Goal: Information Seeking & Learning: Learn about a topic

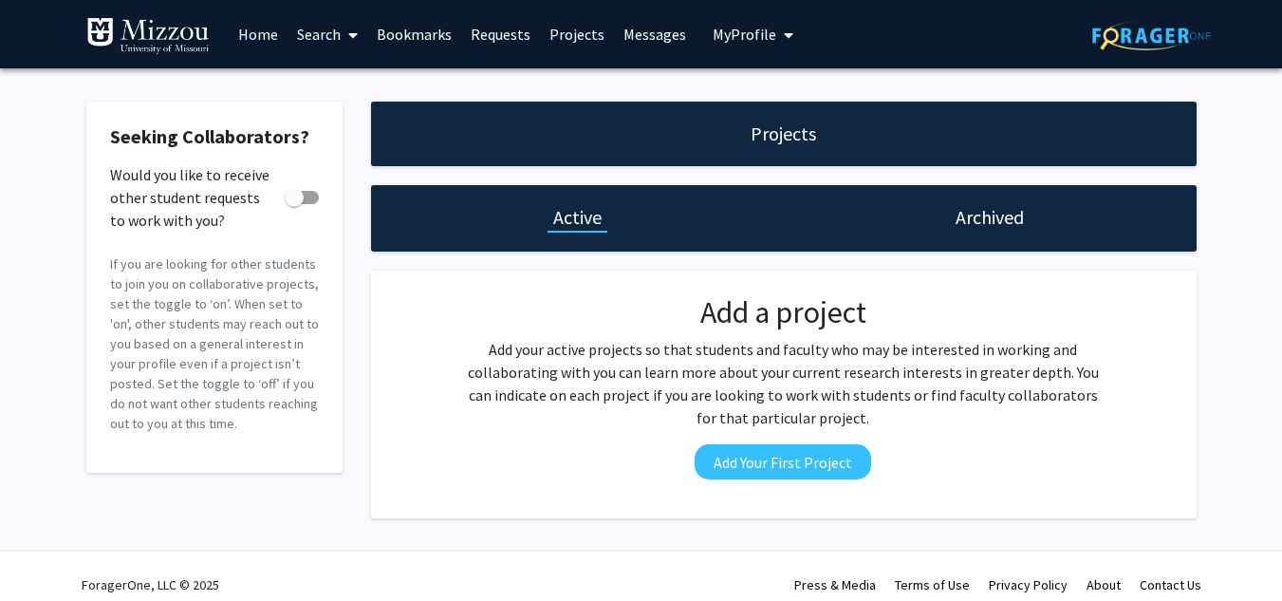
click at [344, 28] on span at bounding box center [349, 35] width 17 height 66
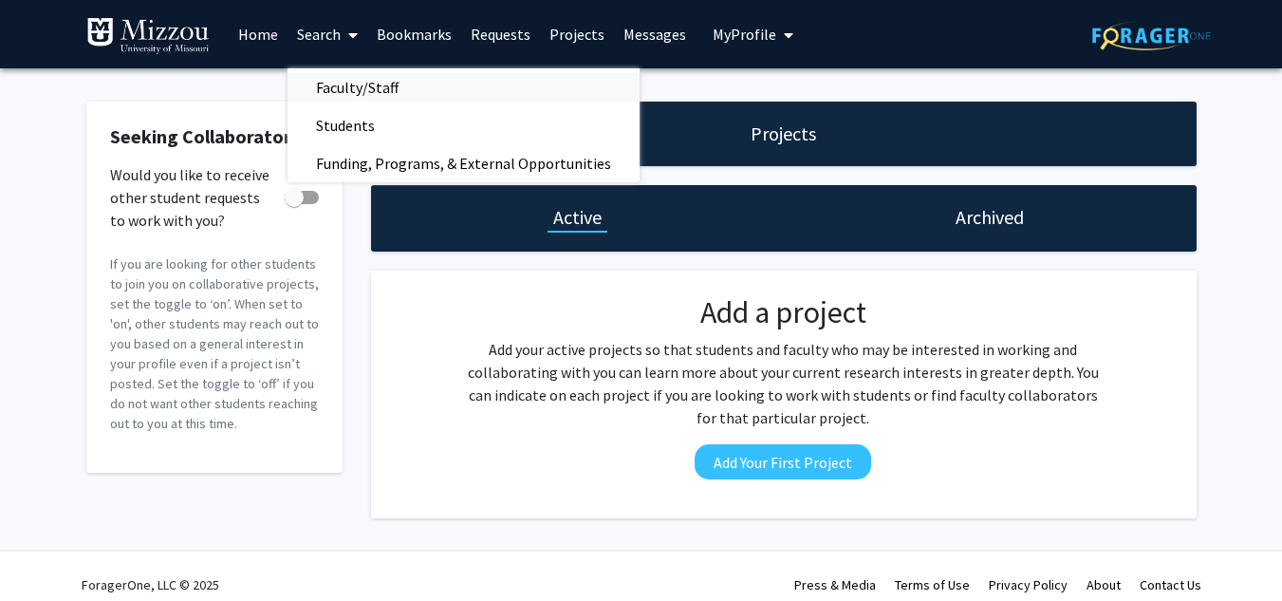
click at [350, 70] on span "Faculty/Staff" at bounding box center [357, 87] width 139 height 38
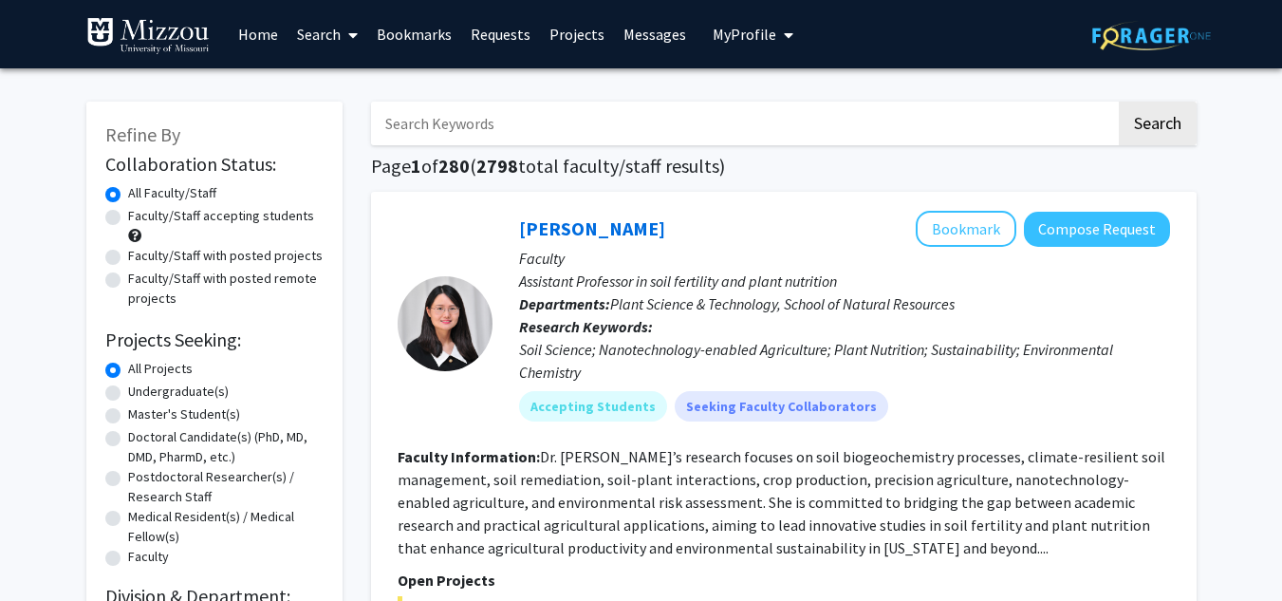
click at [128, 397] on label "Undergraduate(s)" at bounding box center [178, 391] width 101 height 20
click at [128, 394] on input "Undergraduate(s)" at bounding box center [134, 387] width 12 height 12
radio input "true"
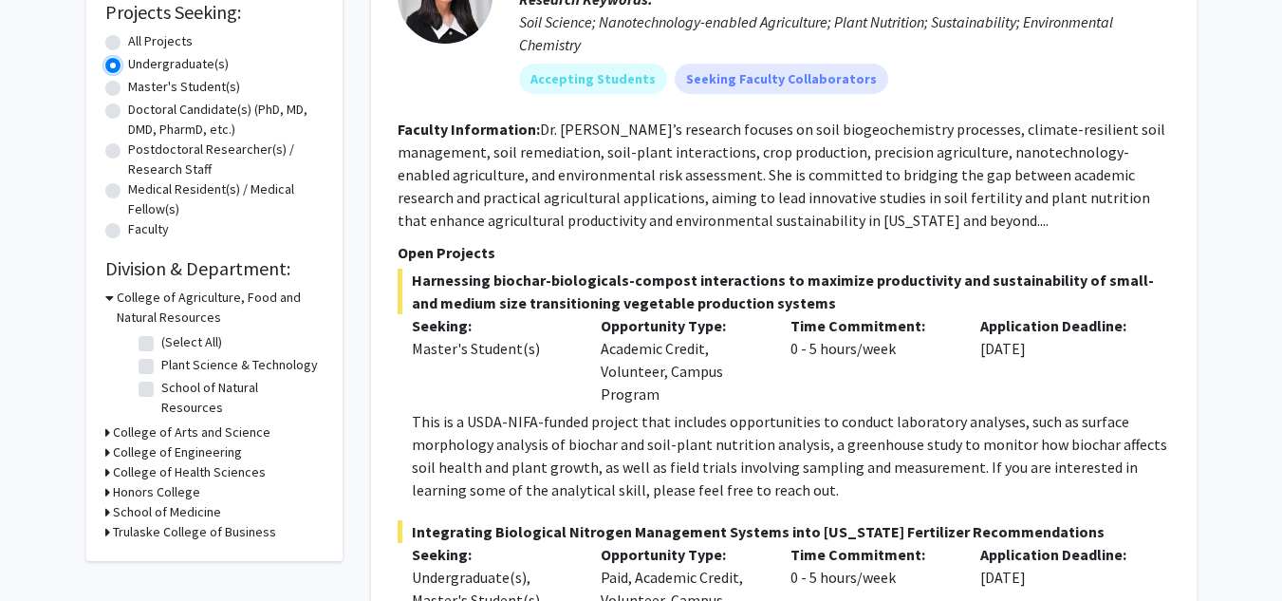
scroll to position [362, 0]
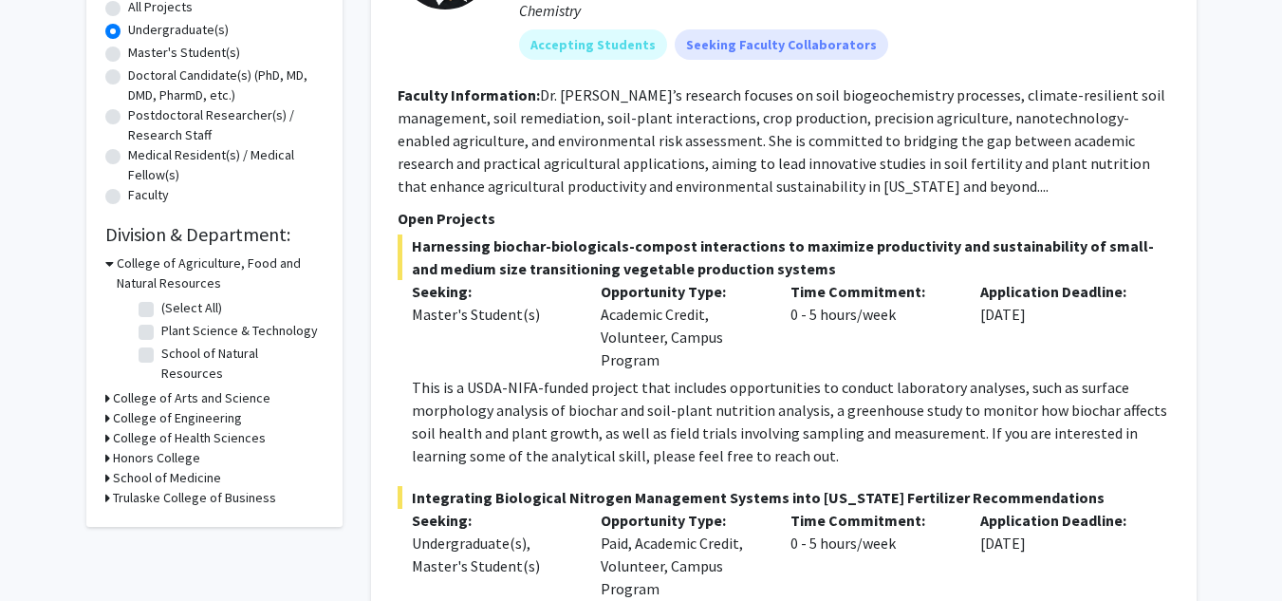
click at [644, 263] on span "Harnessing biochar-biologicals-compost interactions to maximize productivity an…" at bounding box center [784, 257] width 772 height 46
click at [796, 241] on span "Harnessing biochar-biologicals-compost interactions to maximize productivity an…" at bounding box center [784, 257] width 772 height 46
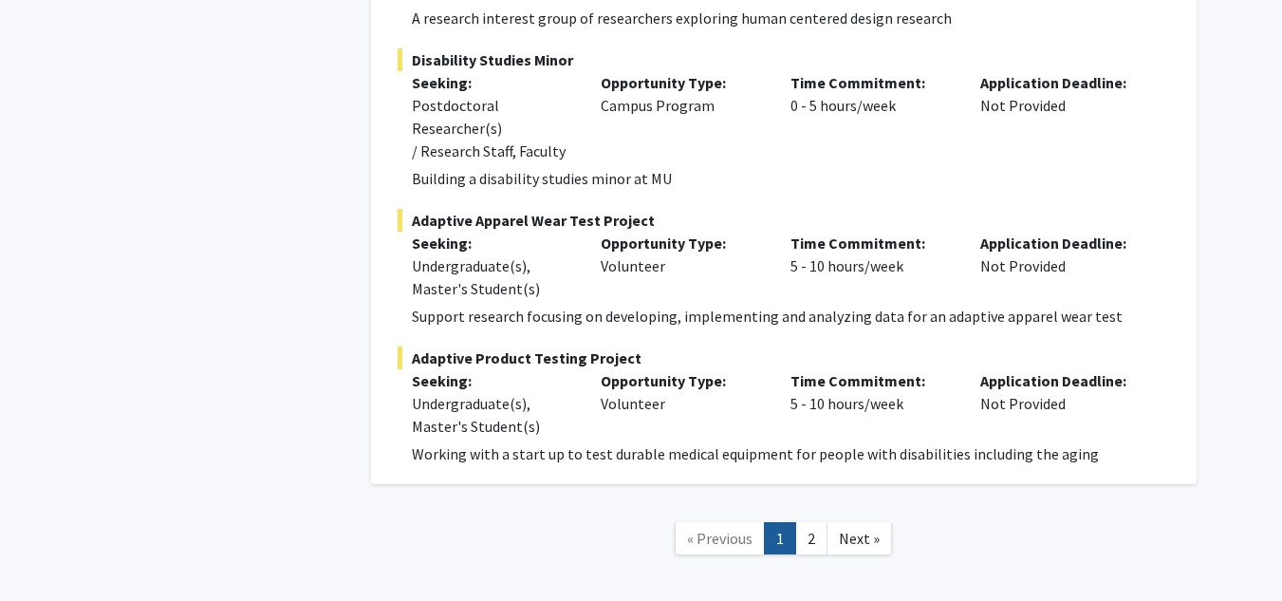
scroll to position [9687, 0]
click at [822, 521] on link "2" at bounding box center [811, 537] width 32 height 33
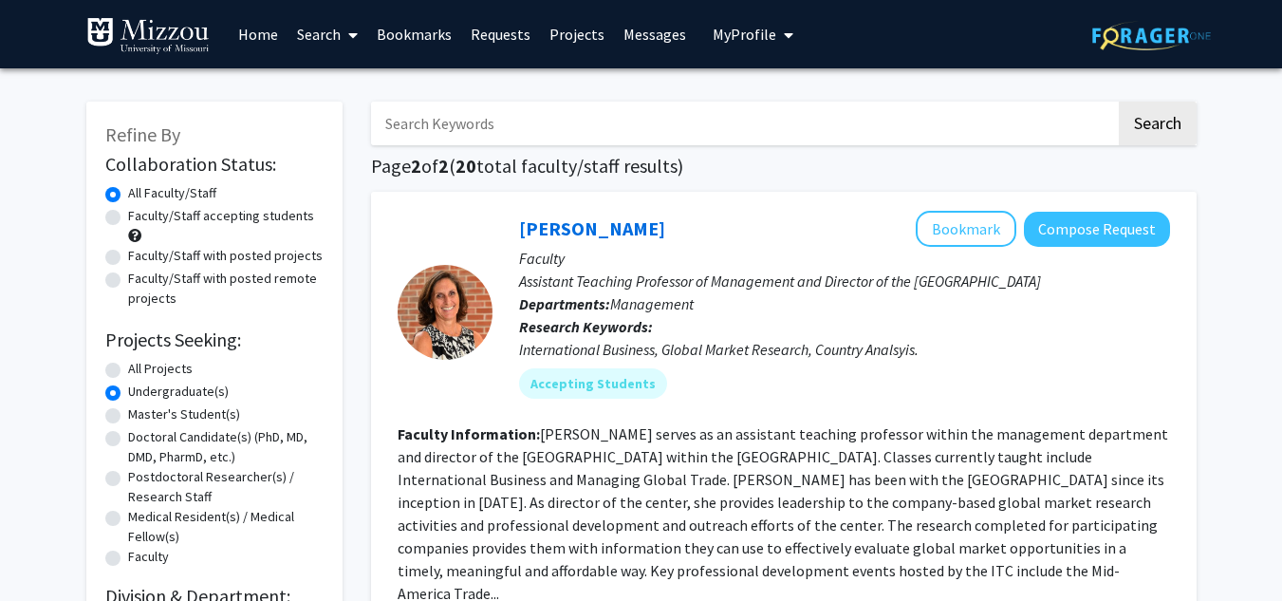
click at [423, 388] on div at bounding box center [445, 312] width 95 height 202
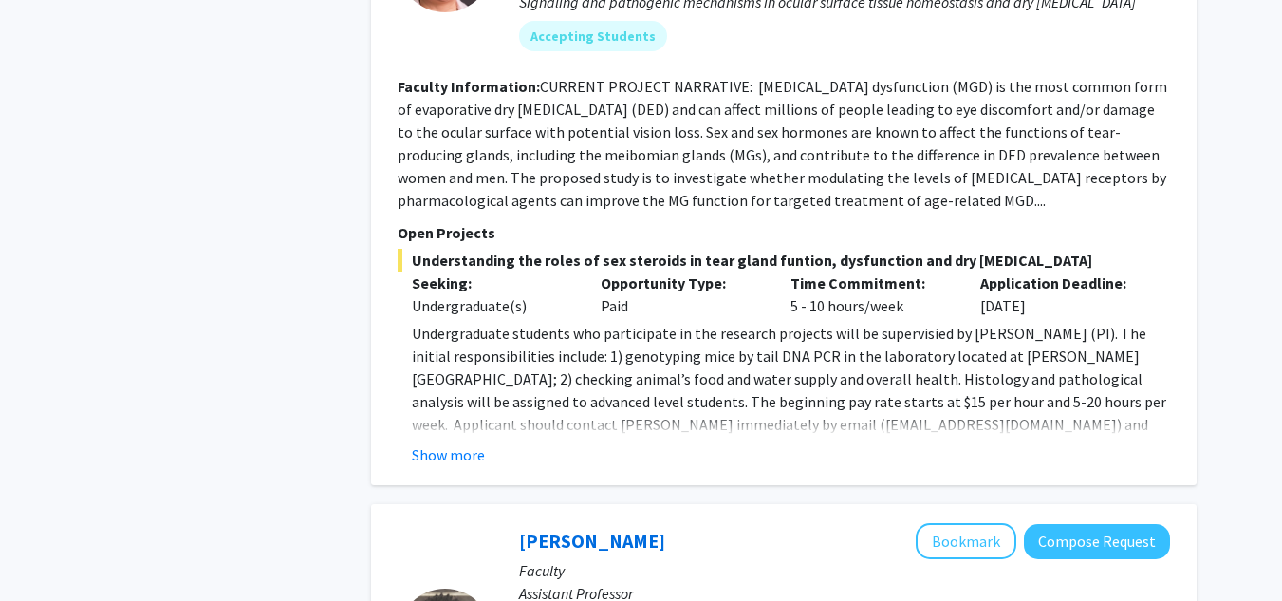
scroll to position [2467, 0]
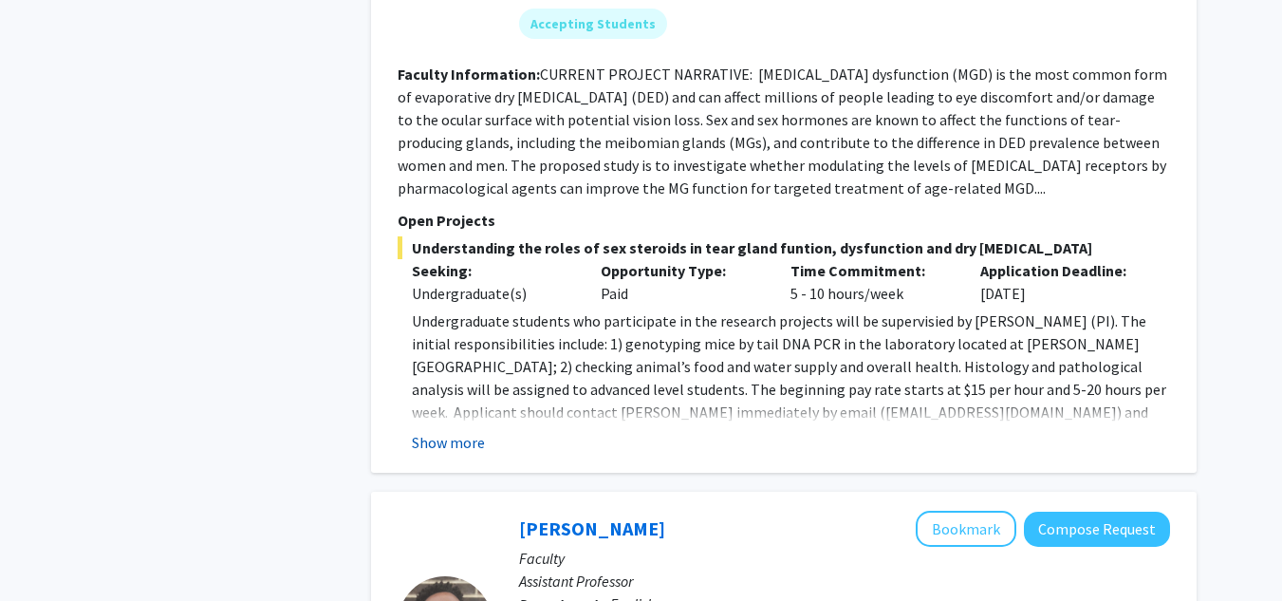
click at [442, 431] on button "Show more" at bounding box center [448, 442] width 73 height 23
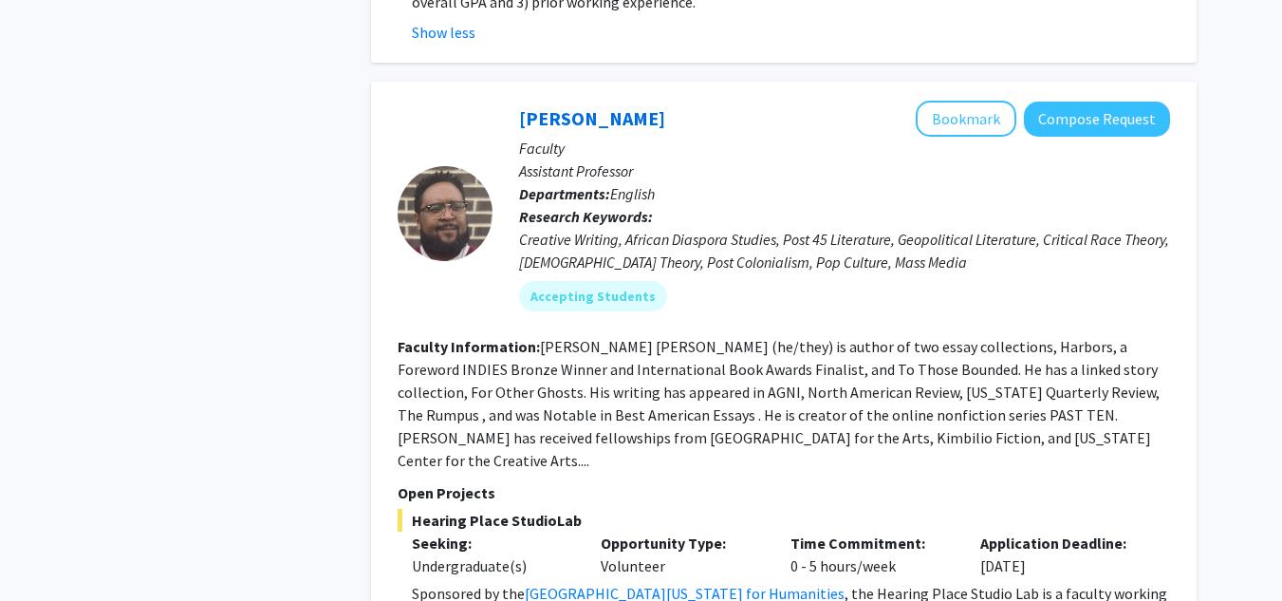
scroll to position [2885, 0]
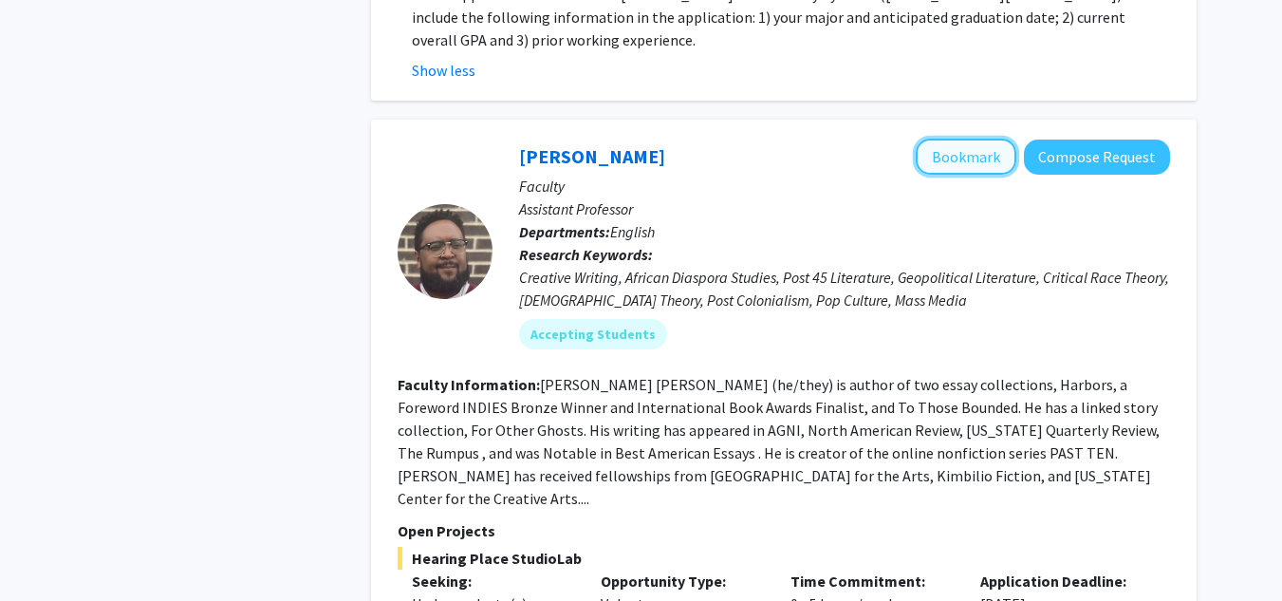
click at [944, 139] on button "Bookmark" at bounding box center [966, 157] width 101 height 36
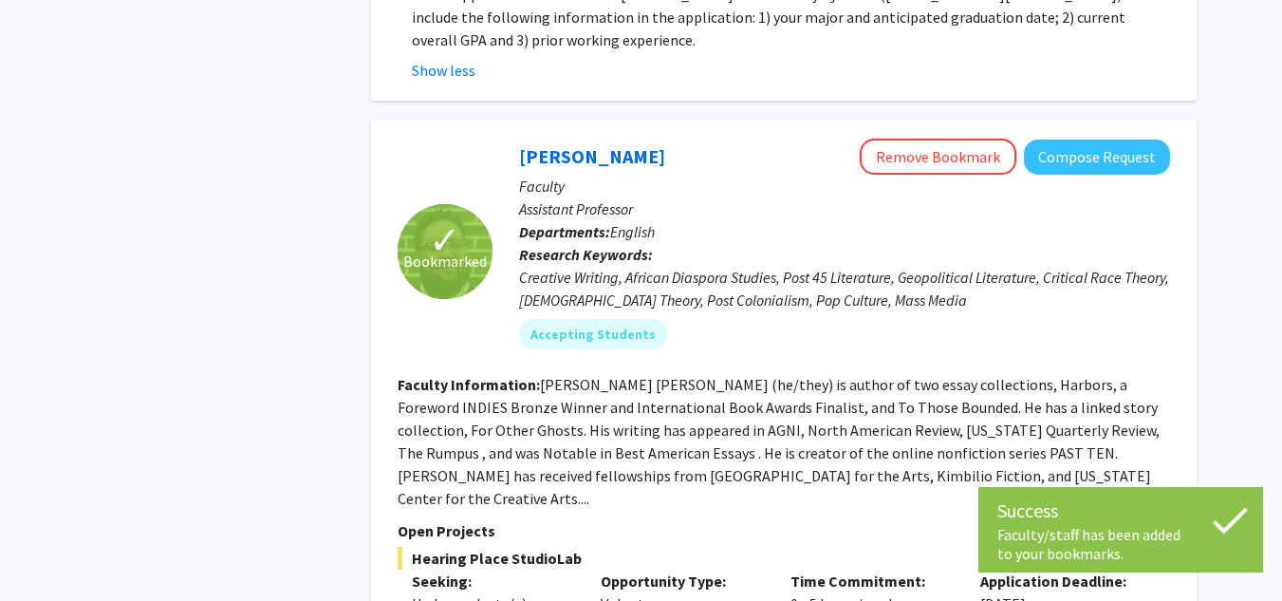
click at [763, 268] on div "[PERSON_NAME] Remove Bookmark Compose Request Faculty Assistant Professor Depar…" at bounding box center [831, 251] width 678 height 225
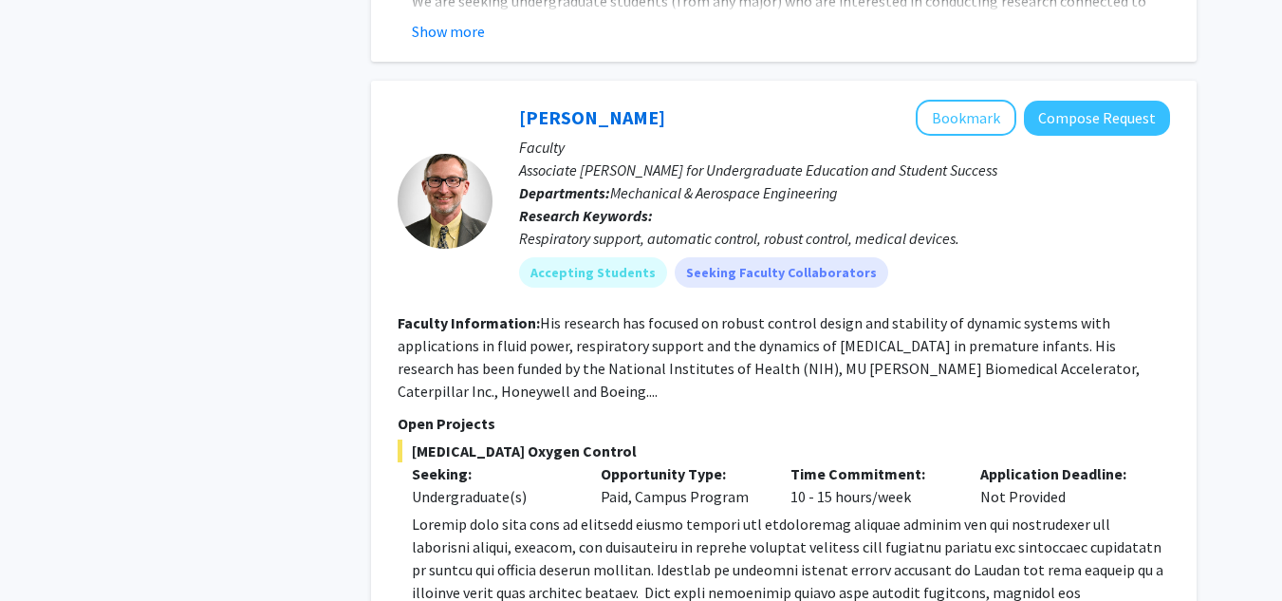
scroll to position [6582, 0]
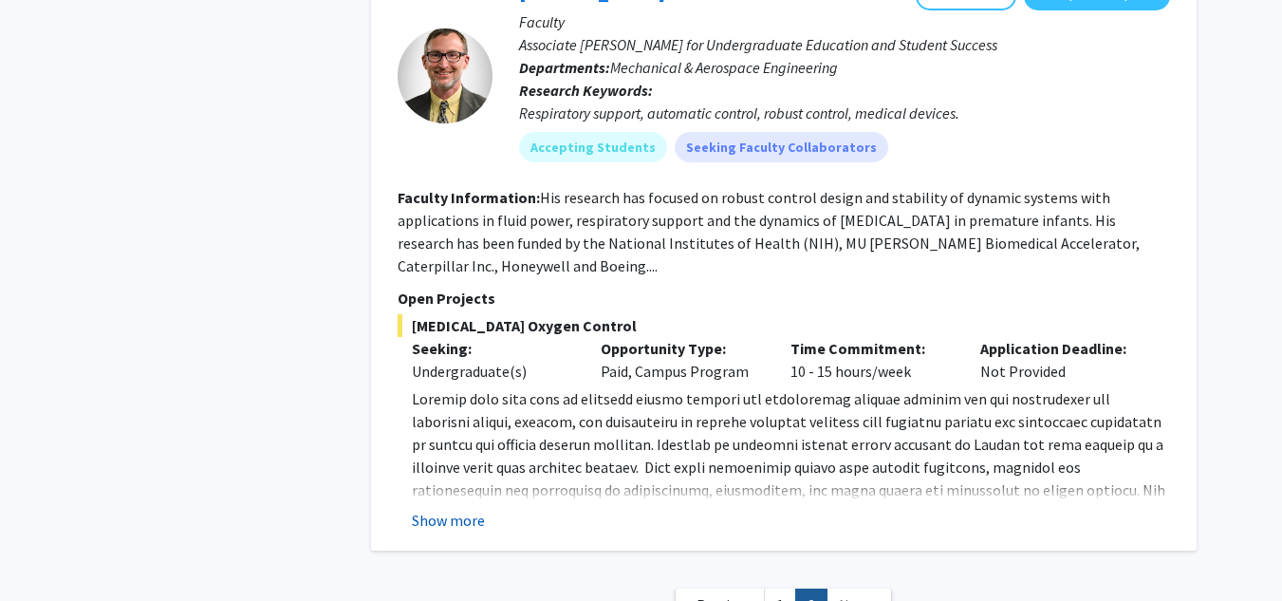
click at [463, 509] on button "Show more" at bounding box center [448, 520] width 73 height 23
